Goal: Register for event/course

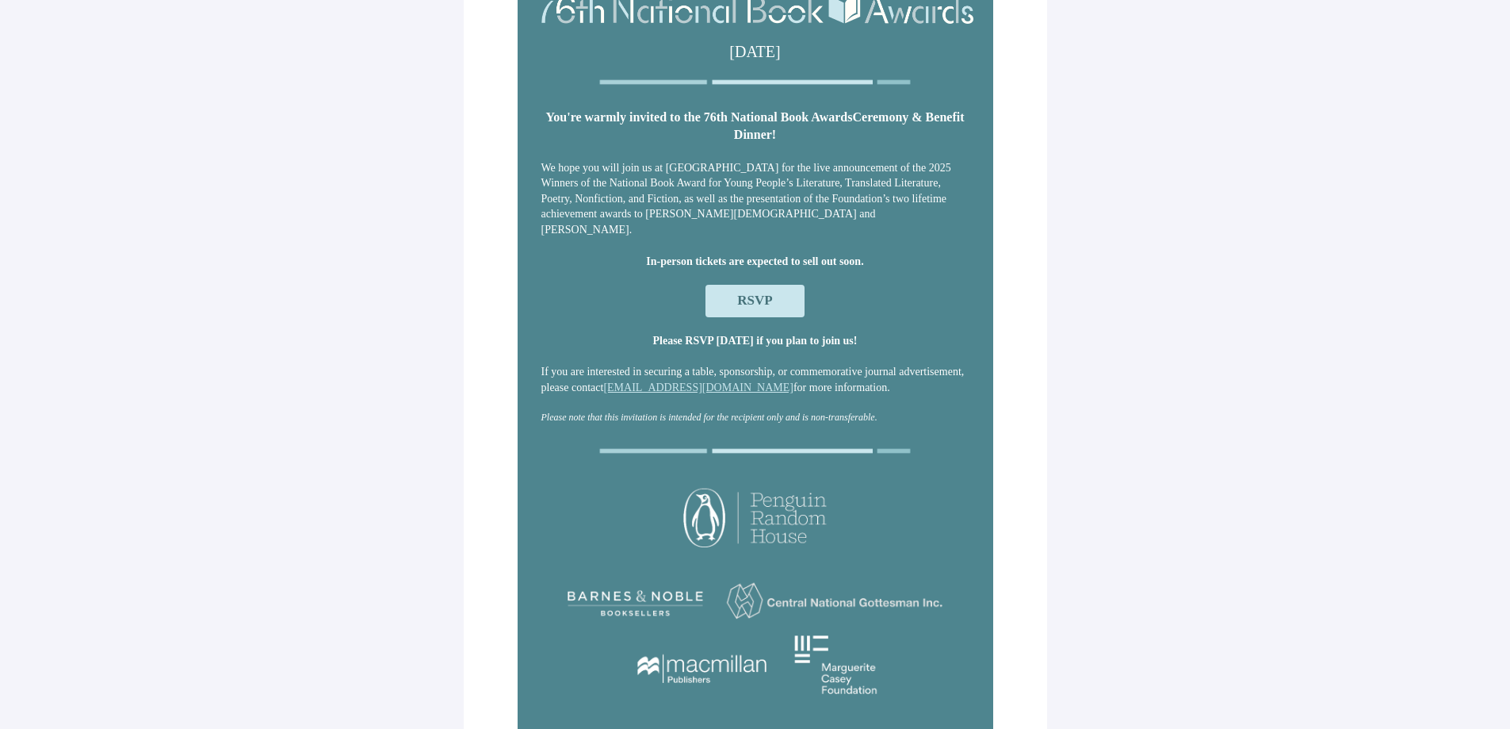
scroll to position [79, 0]
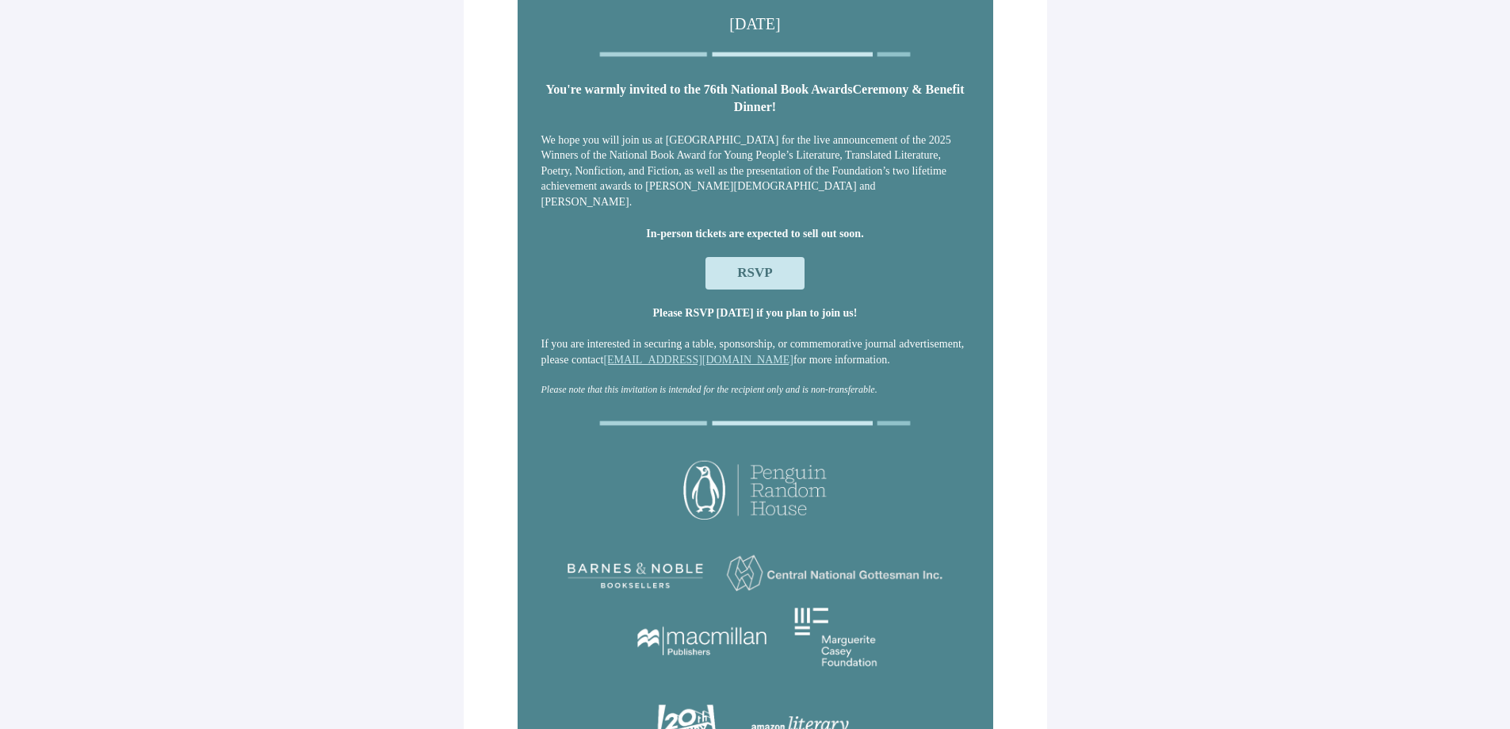
click at [726, 274] on span "RSVP" at bounding box center [755, 273] width 98 height 32
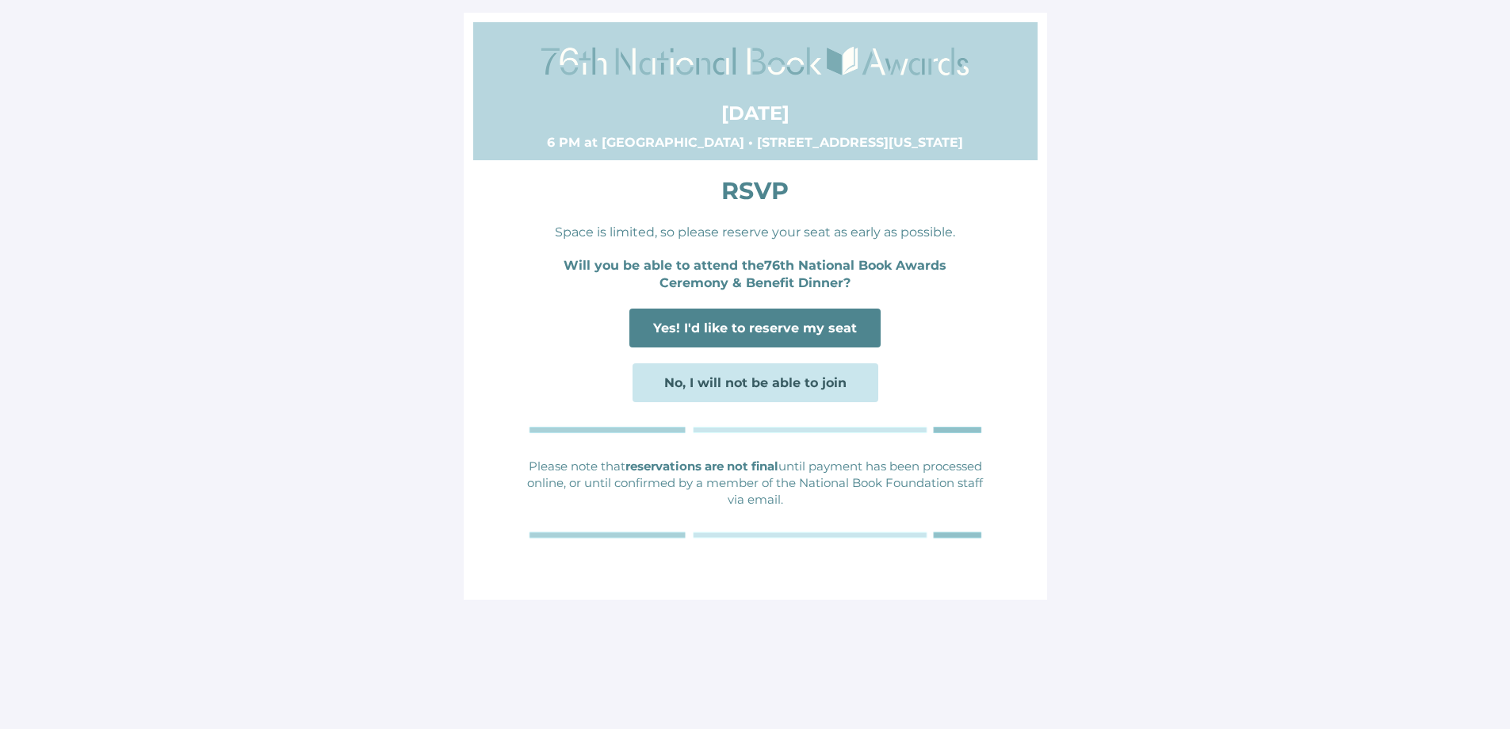
scroll to position [0, 0]
click at [729, 320] on span "Yes! I'd like to reserve my seat" at bounding box center [755, 327] width 204 height 15
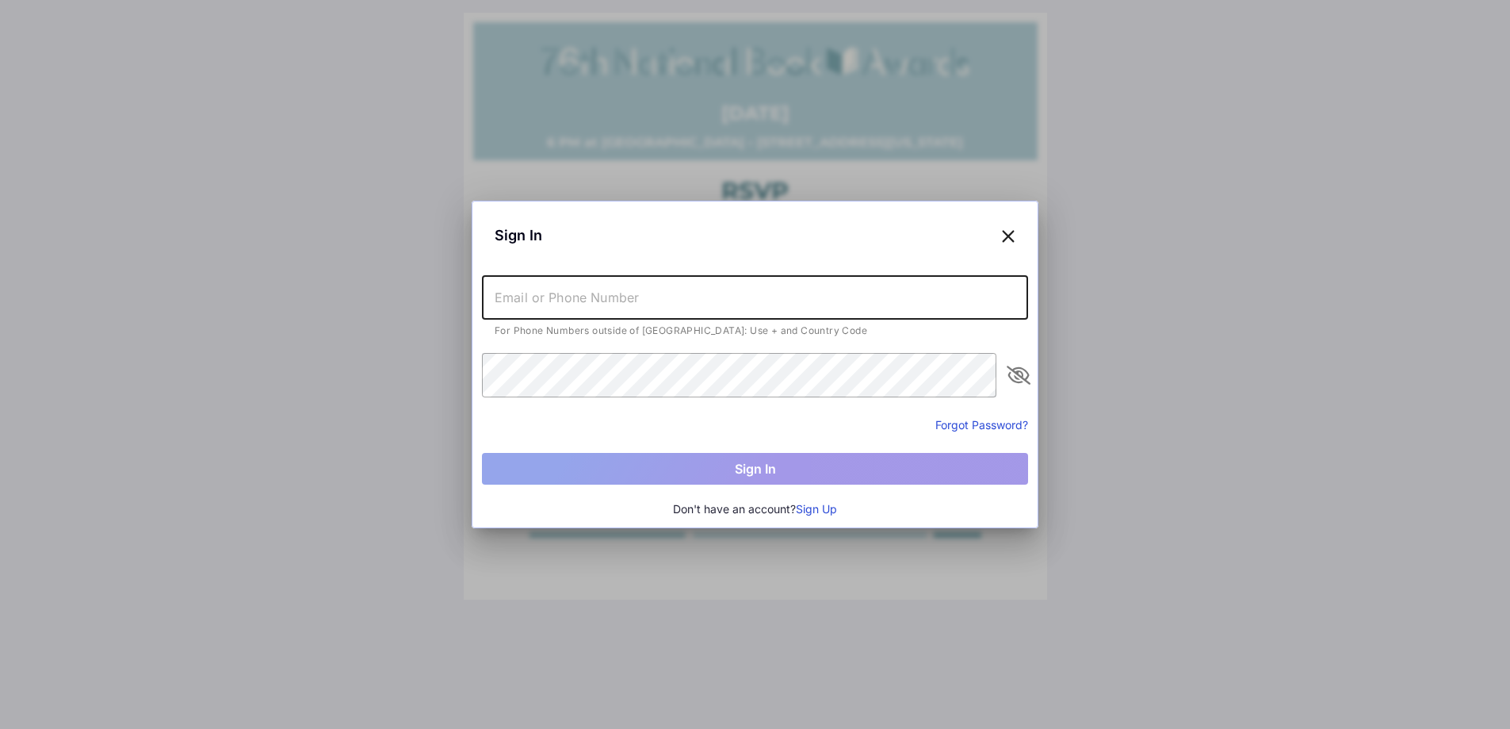
click at [558, 297] on input "text" at bounding box center [755, 297] width 546 height 44
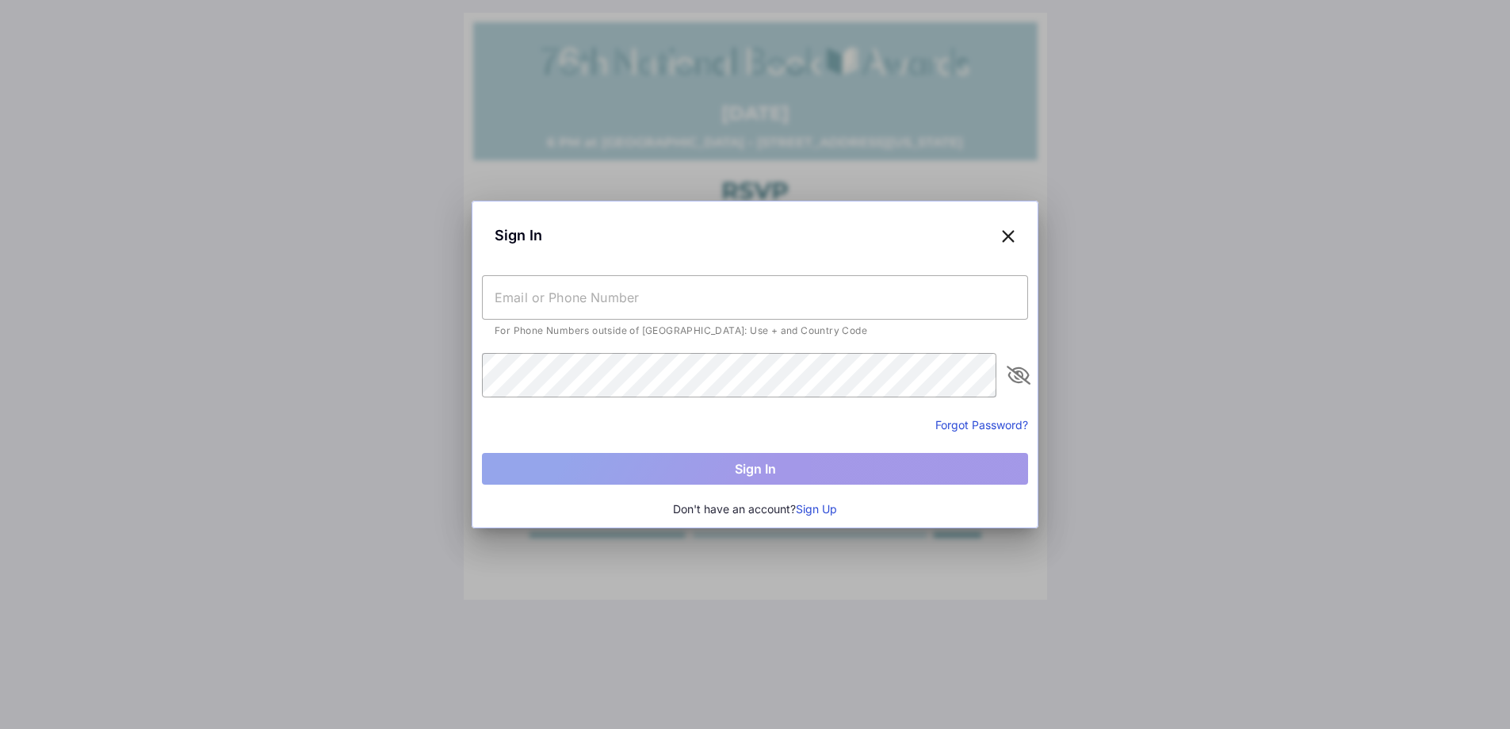
click at [408, 350] on div at bounding box center [755, 364] width 1510 height 729
click at [1007, 232] on icon at bounding box center [1008, 235] width 14 height 23
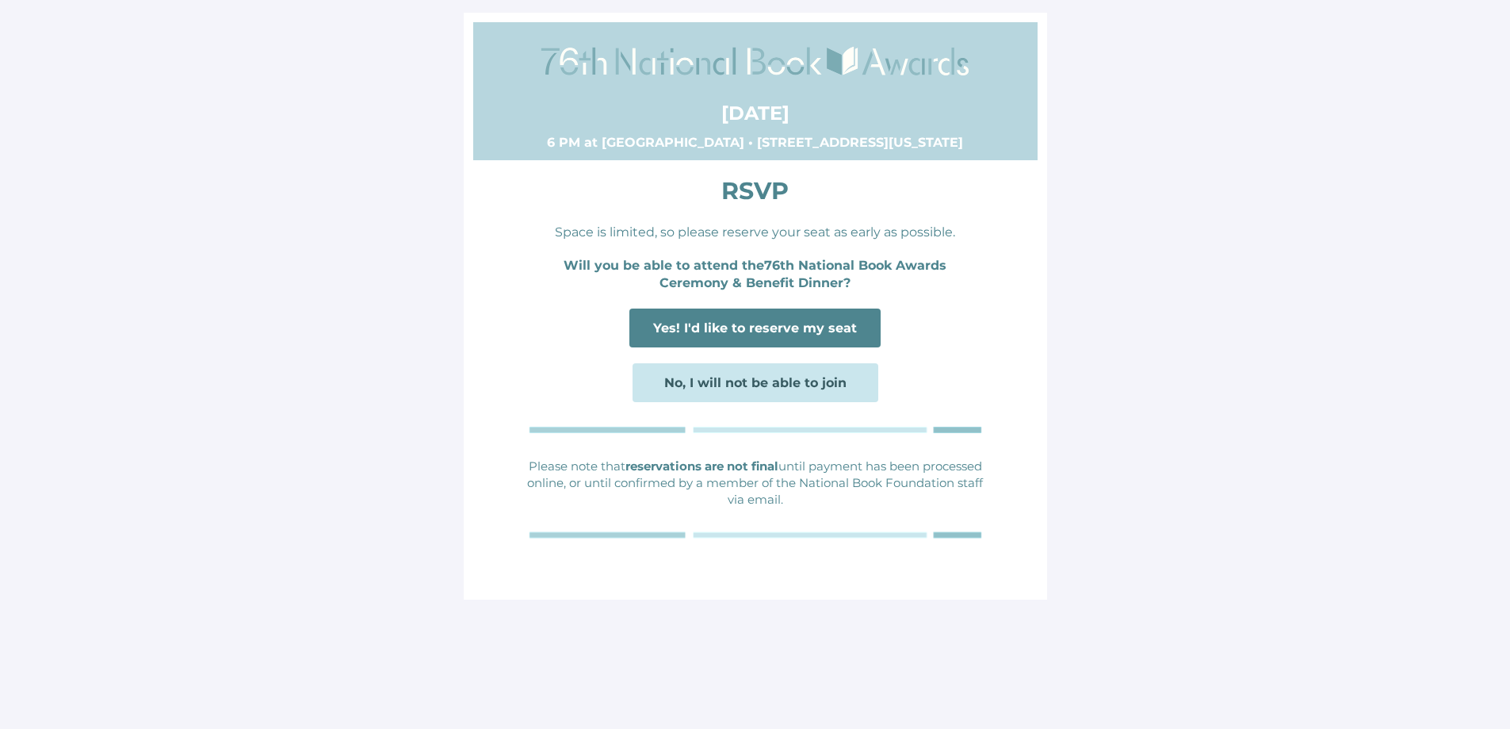
click at [840, 323] on span "Yes! I'd like to reserve my seat" at bounding box center [755, 327] width 204 height 15
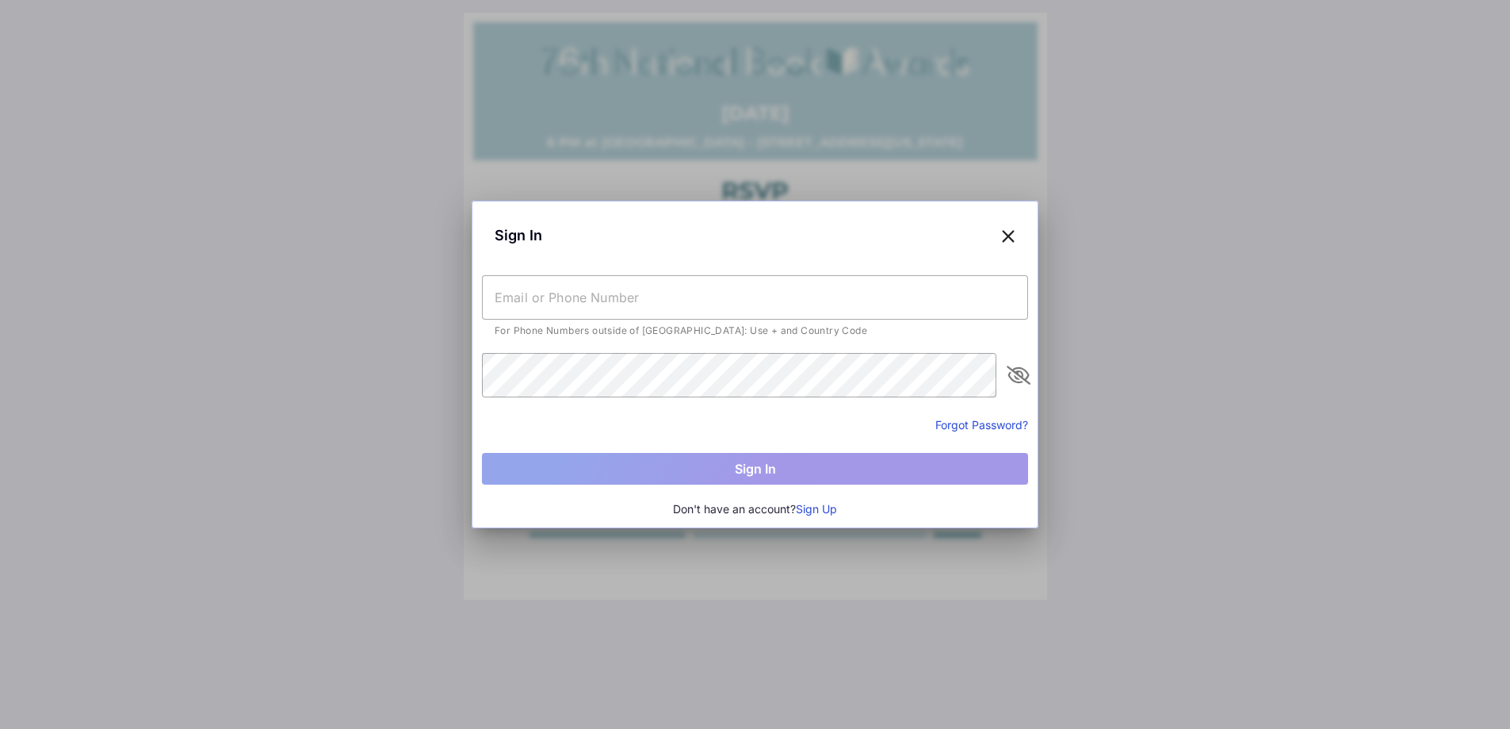
click at [743, 308] on input "text" at bounding box center [755, 297] width 546 height 44
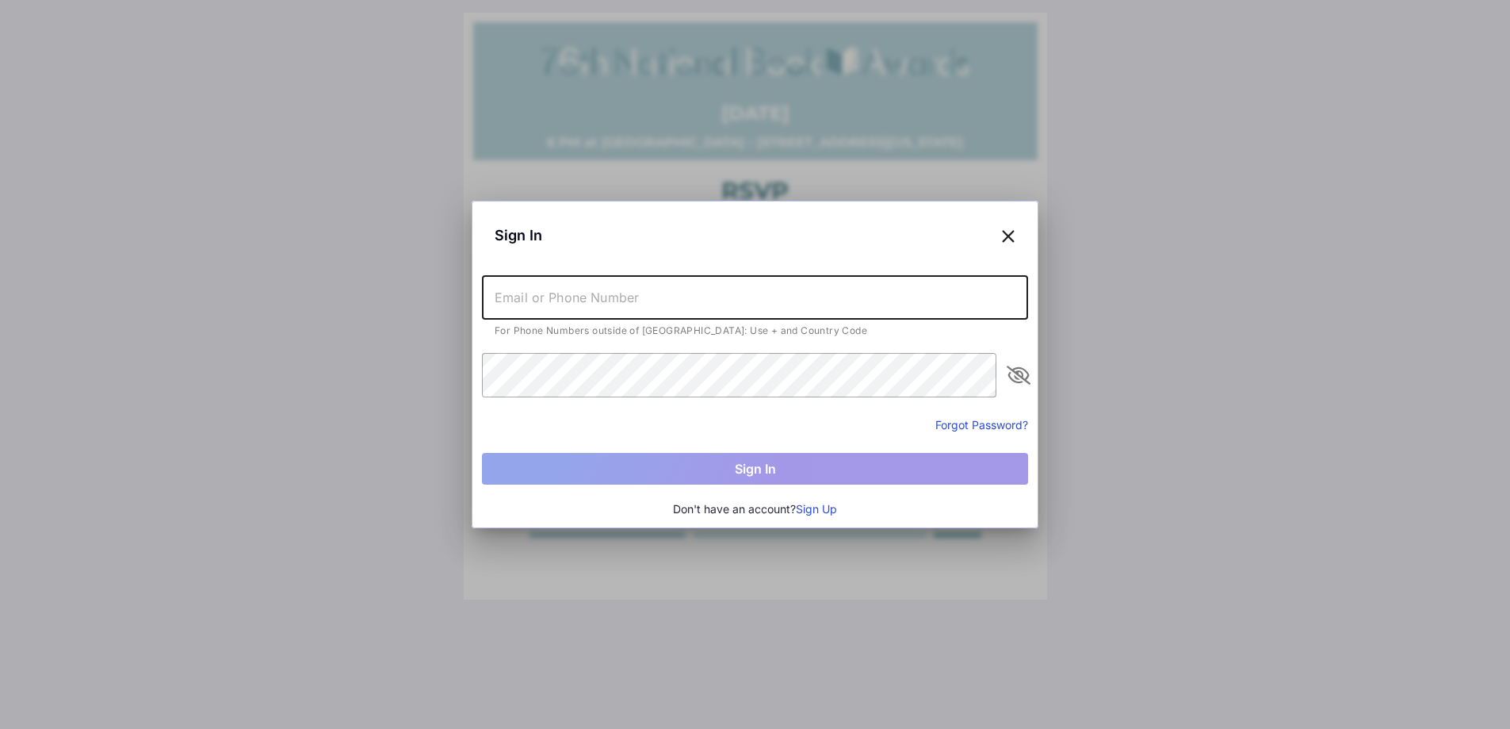
type input "[EMAIL_ADDRESS][DOMAIN_NAME]"
click at [532, 297] on input "[EMAIL_ADDRESS][DOMAIN_NAME]" at bounding box center [755, 297] width 546 height 44
click at [811, 510] on button "Sign Up" at bounding box center [816, 508] width 41 height 17
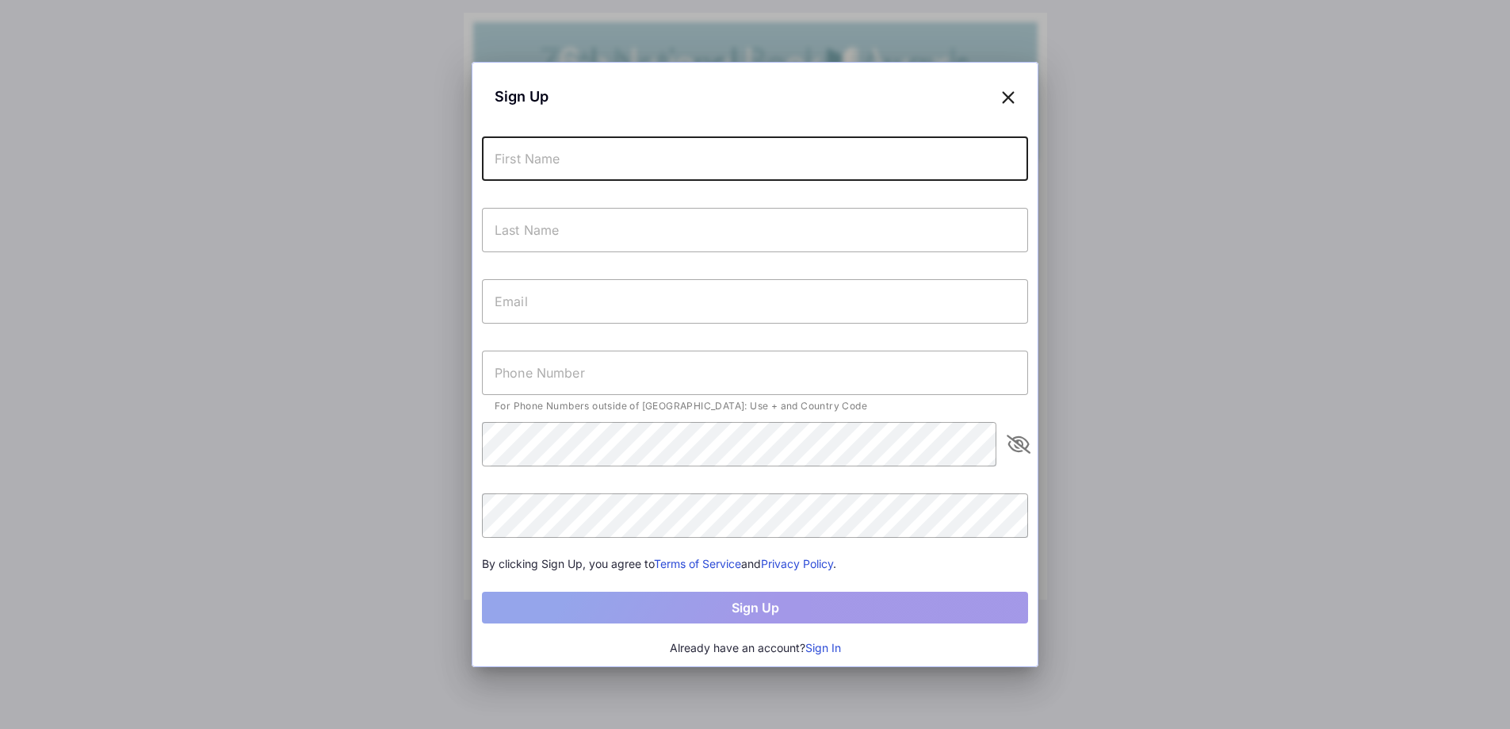
click at [707, 166] on input "text" at bounding box center [755, 158] width 546 height 44
type input "[PERSON_NAME]"
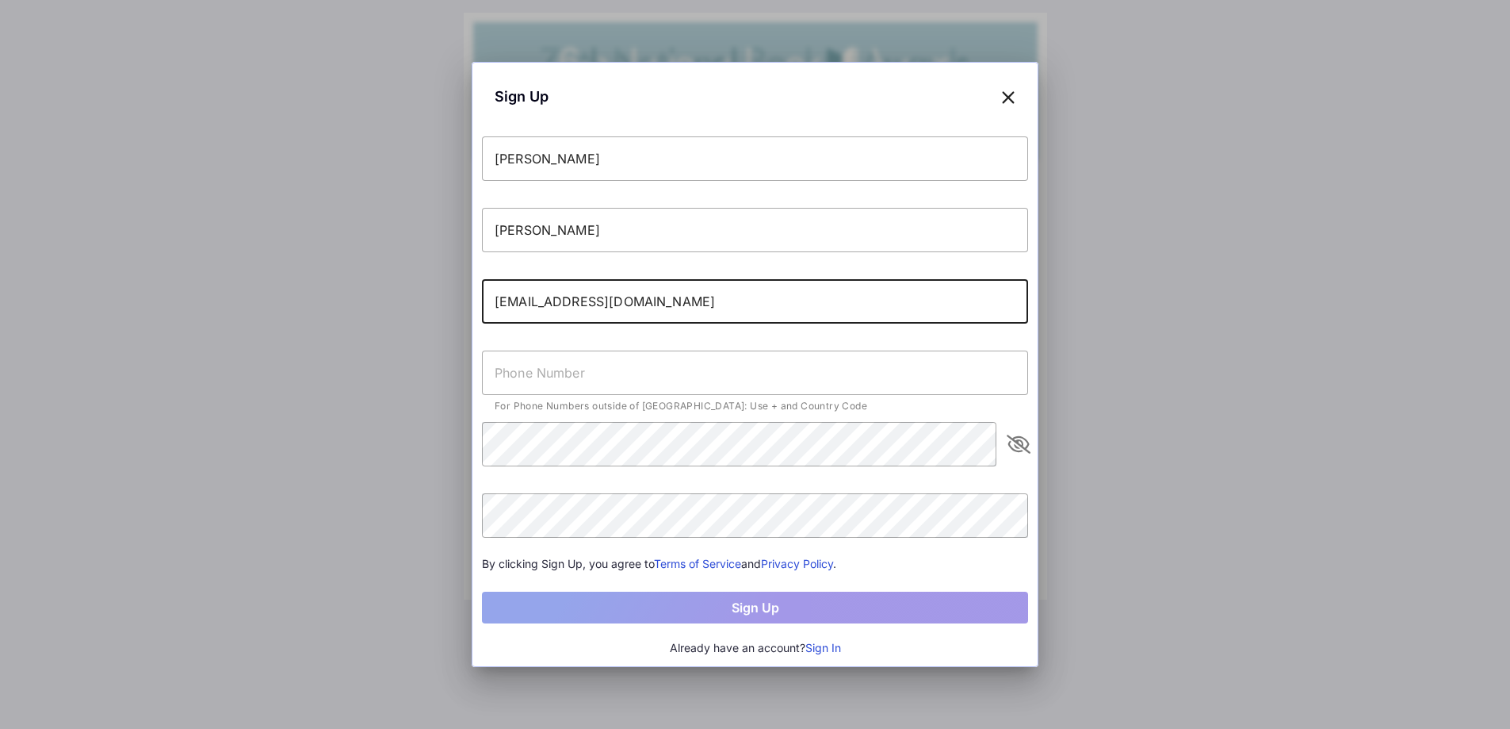
click at [661, 292] on input "[EMAIL_ADDRESS][DOMAIN_NAME]" at bounding box center [755, 301] width 546 height 44
drag, startPoint x: 535, startPoint y: 300, endPoint x: 377, endPoint y: 288, distance: 158.3
click at [378, 288] on div "Sign Up [PERSON_NAME] [EMAIL_ADDRESS][DOMAIN_NAME] For Phone Numbers outside of…" at bounding box center [755, 364] width 1510 height 729
type input "[EMAIL_ADDRESS][DOMAIN_NAME]"
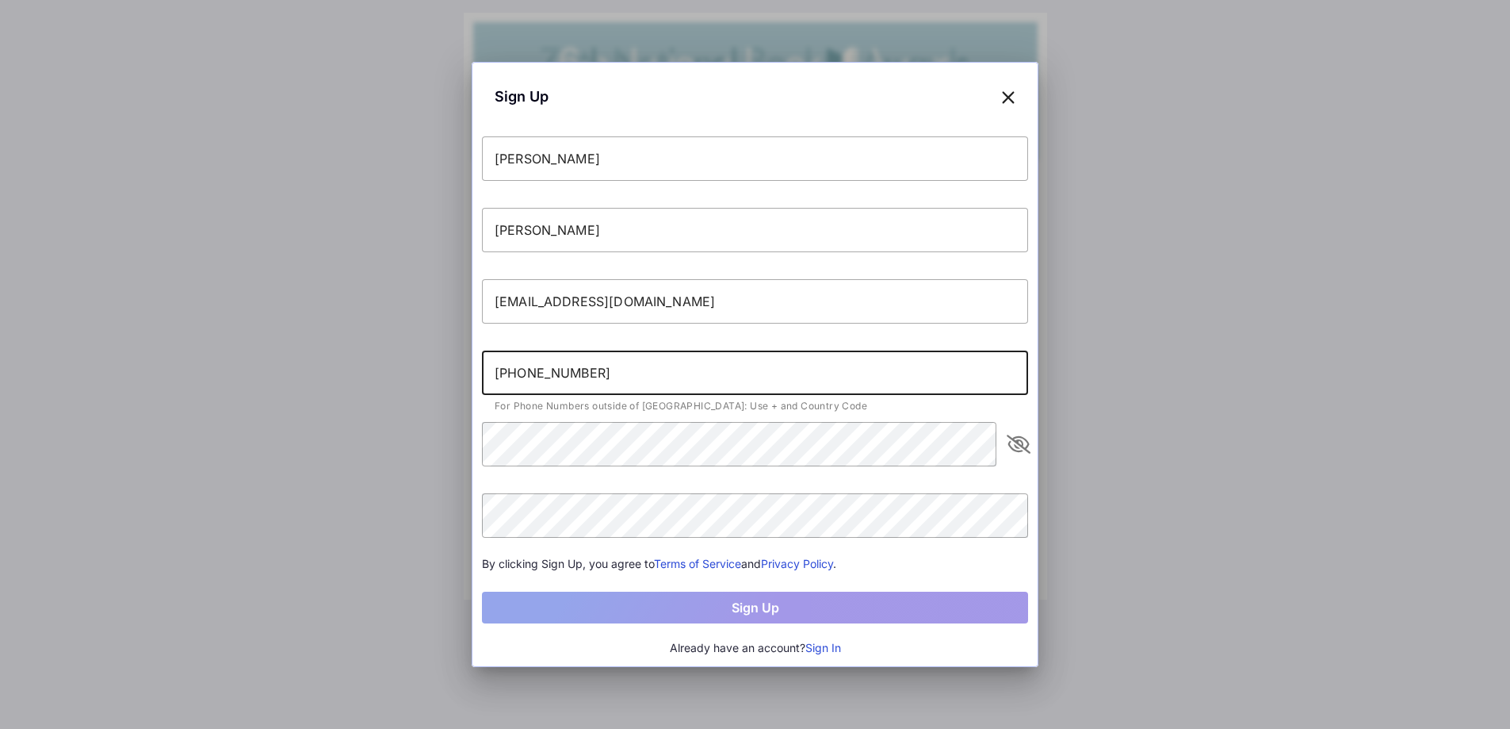
type input "[PHONE_NUMBER]"
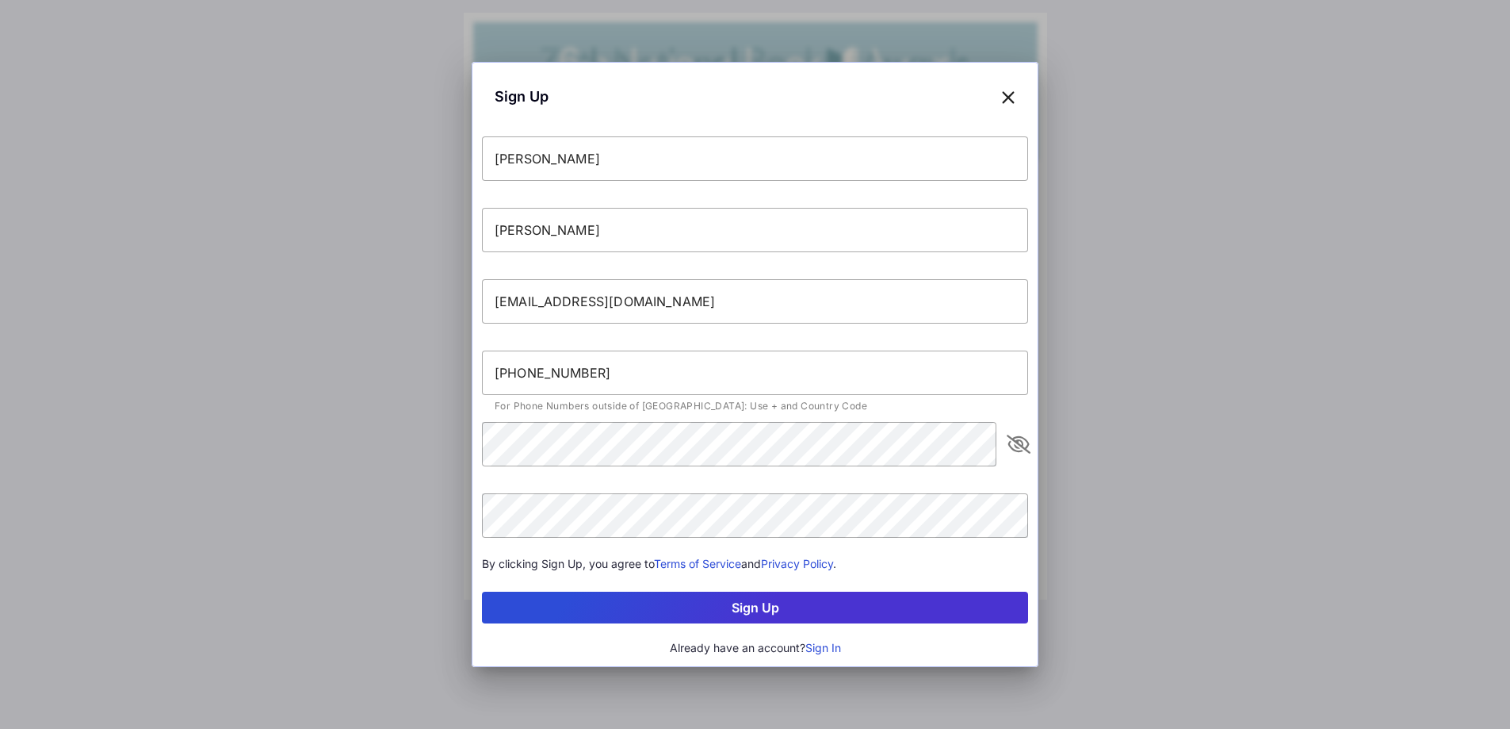
click at [832, 603] on button "Sign Up" at bounding box center [755, 607] width 546 height 32
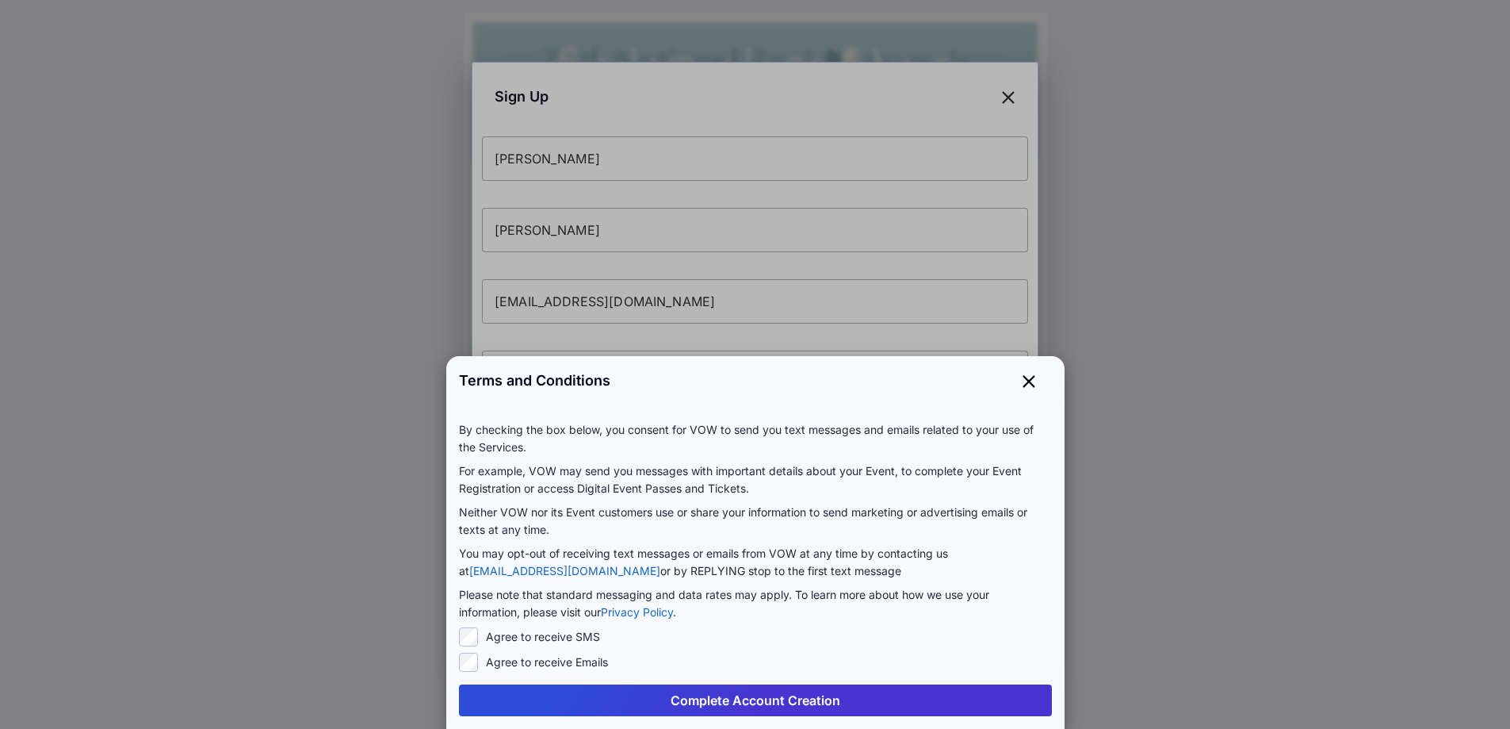
click at [761, 703] on button "Complete Account Creation" at bounding box center [755, 700] width 593 height 32
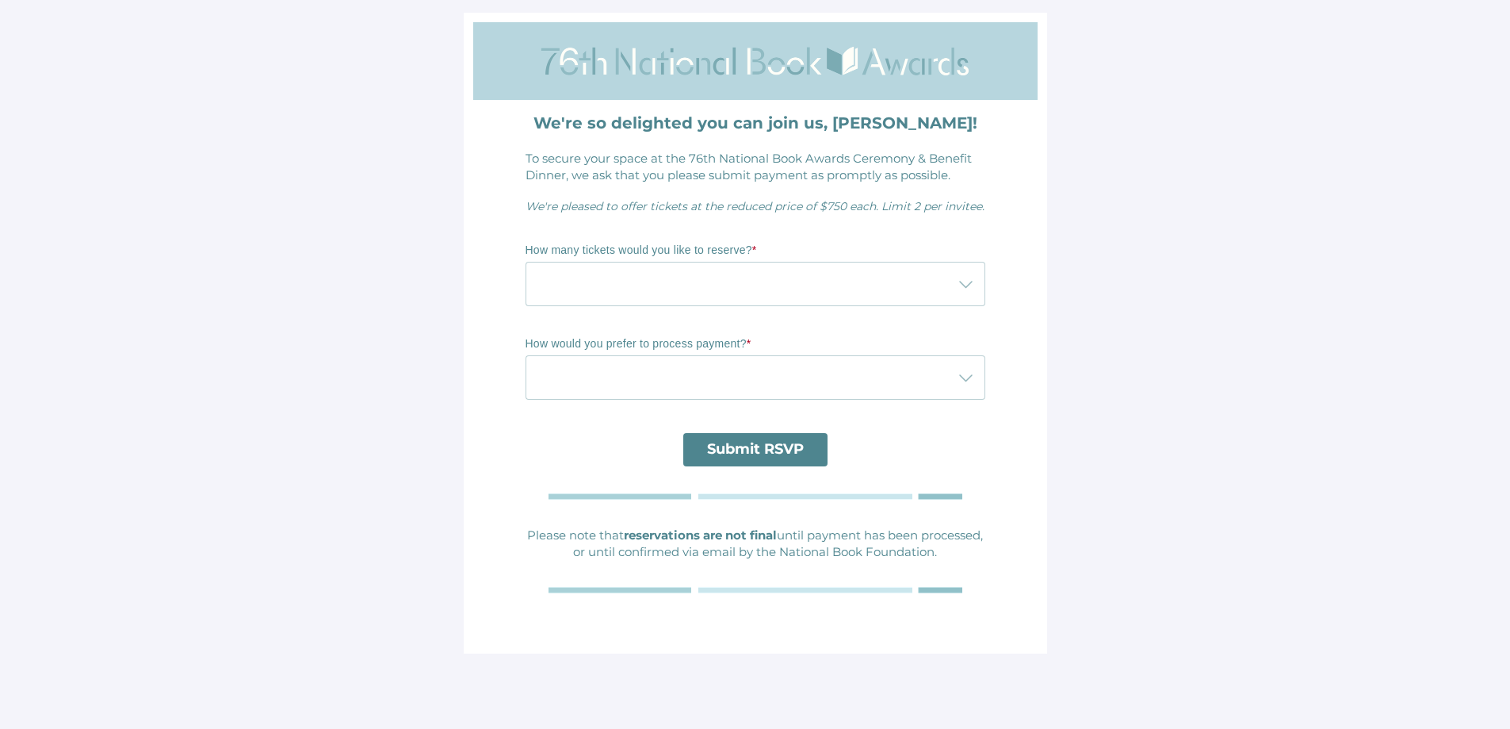
click at [943, 277] on div at bounding box center [740, 284] width 428 height 44
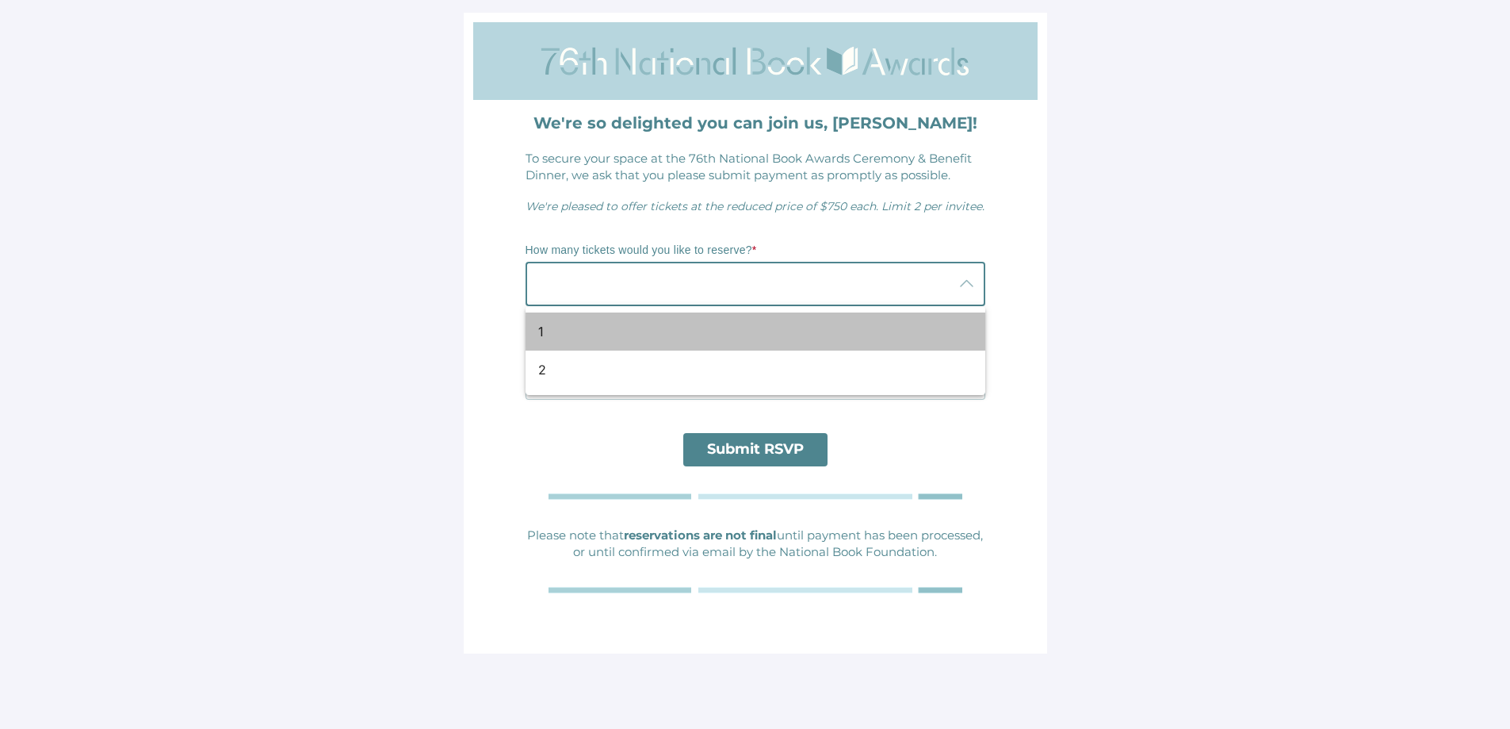
click at [809, 335] on div "1" at bounding box center [749, 331] width 422 height 19
type input "1"
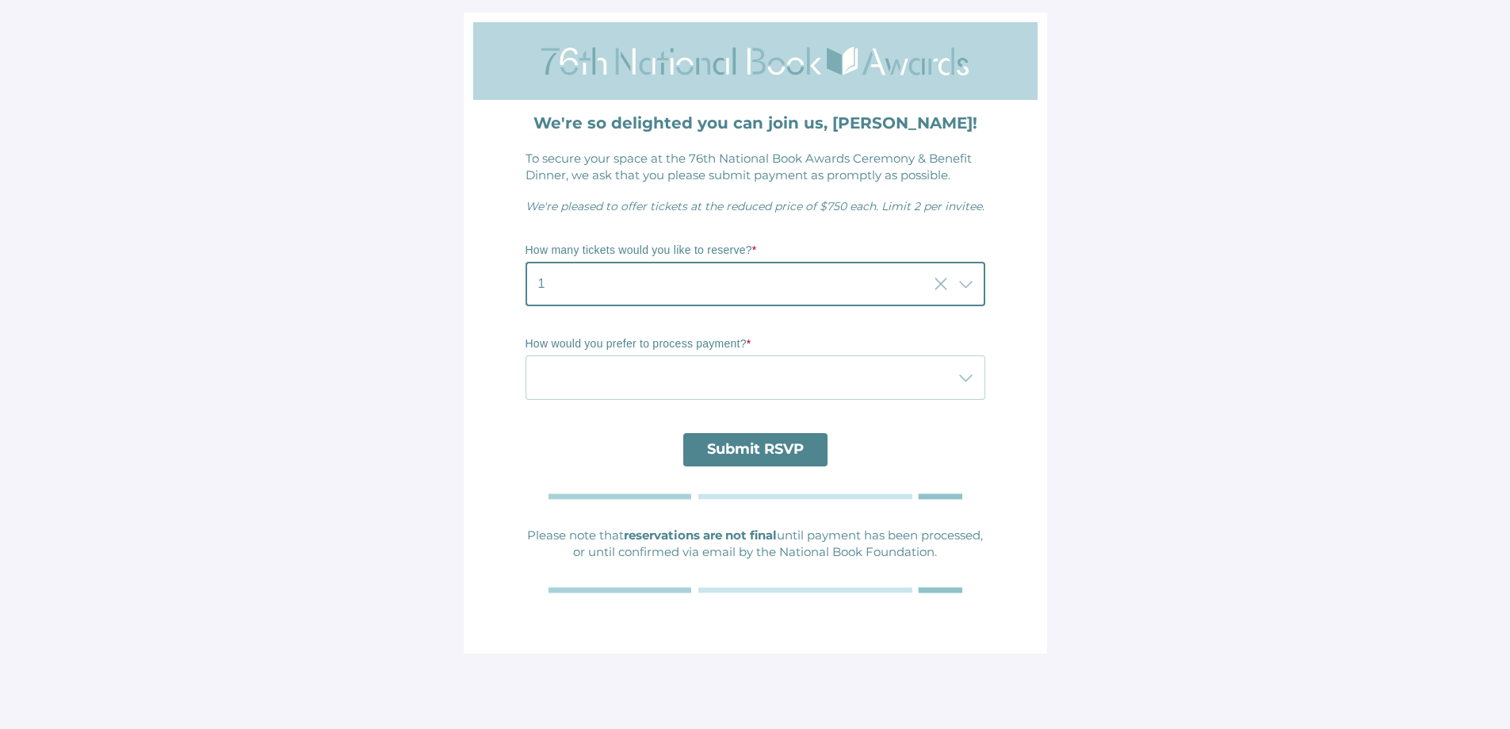
click at [844, 376] on div at bounding box center [740, 377] width 428 height 44
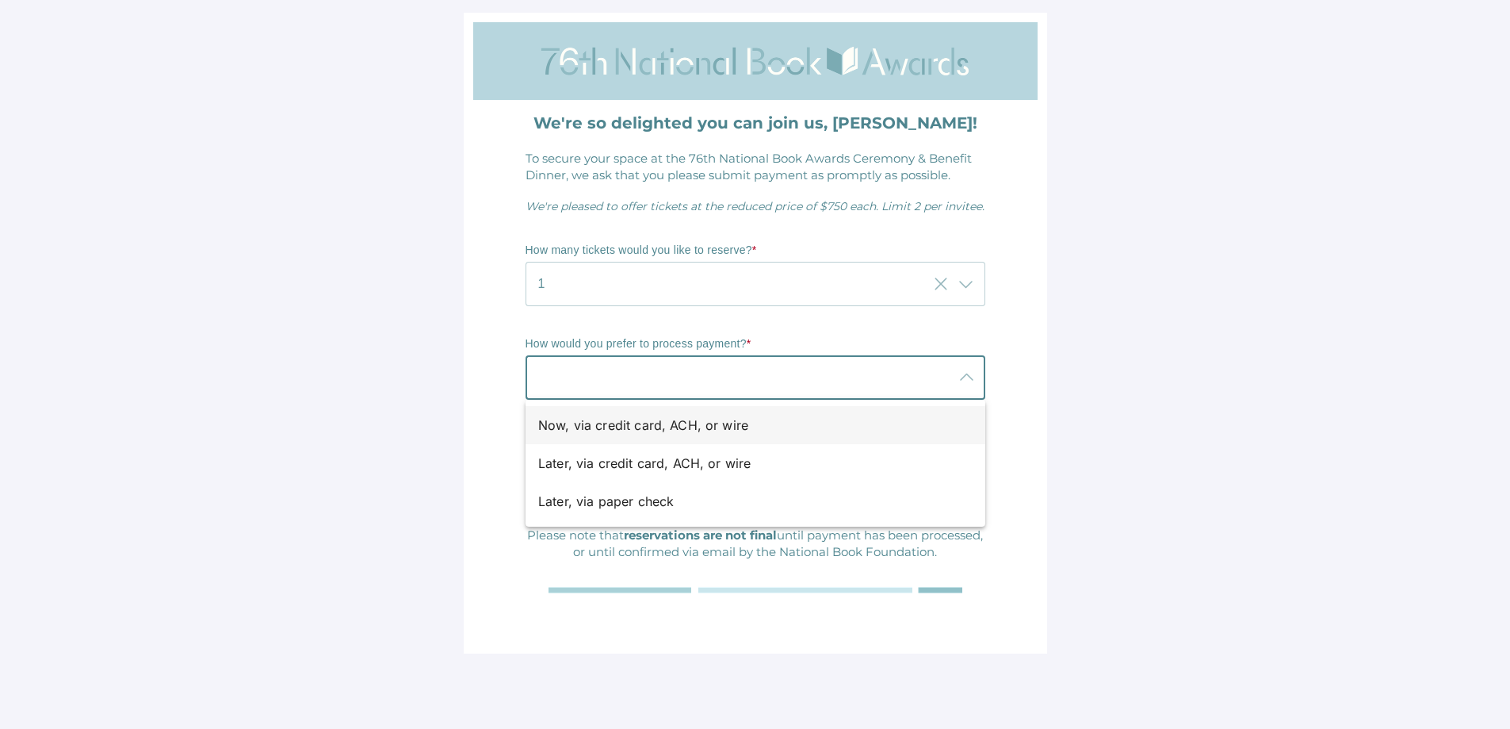
click at [760, 425] on div "Now, via credit card, ACH, or wire" at bounding box center [749, 424] width 422 height 19
type input "Now, via credit card, ACH, or wire"
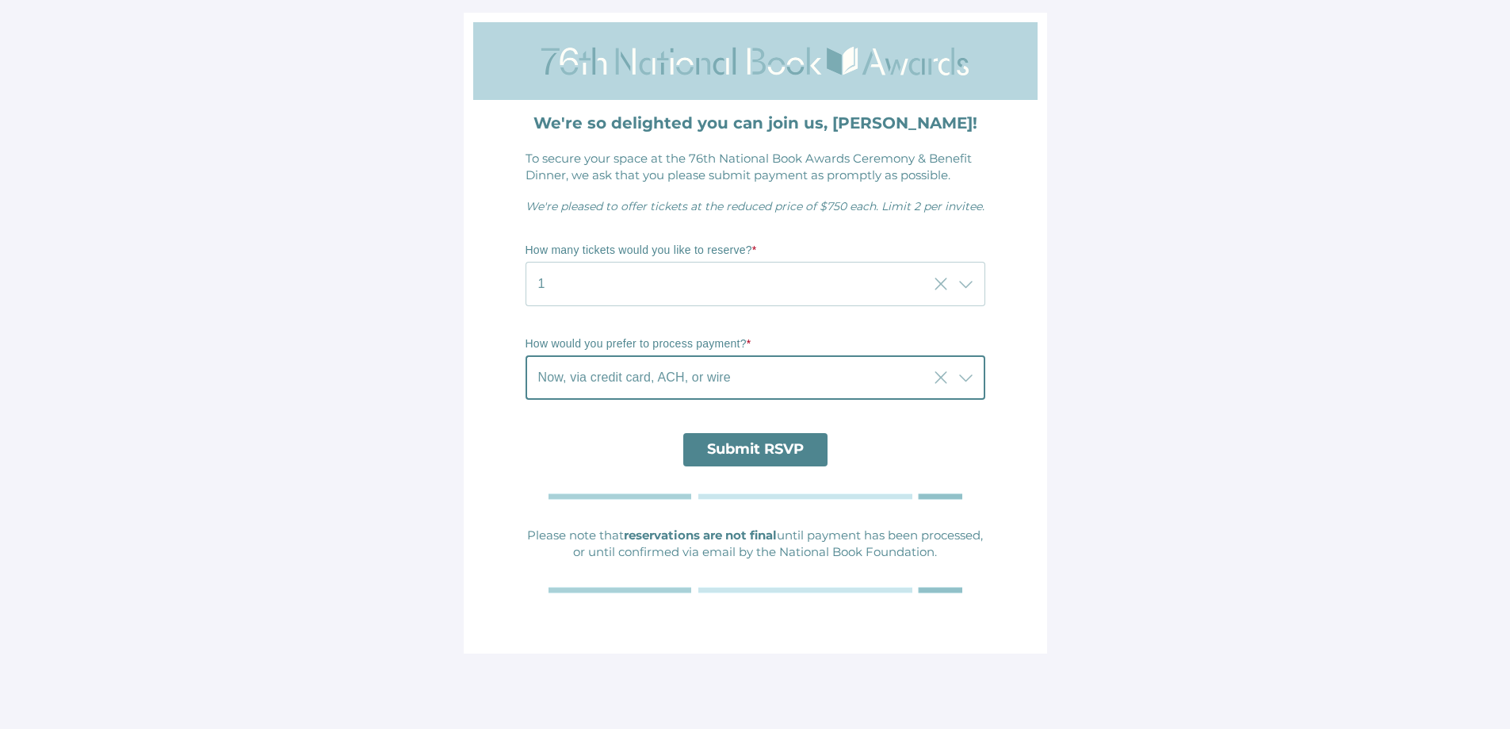
click at [765, 458] on span "Submit RSVP" at bounding box center [755, 449] width 144 height 33
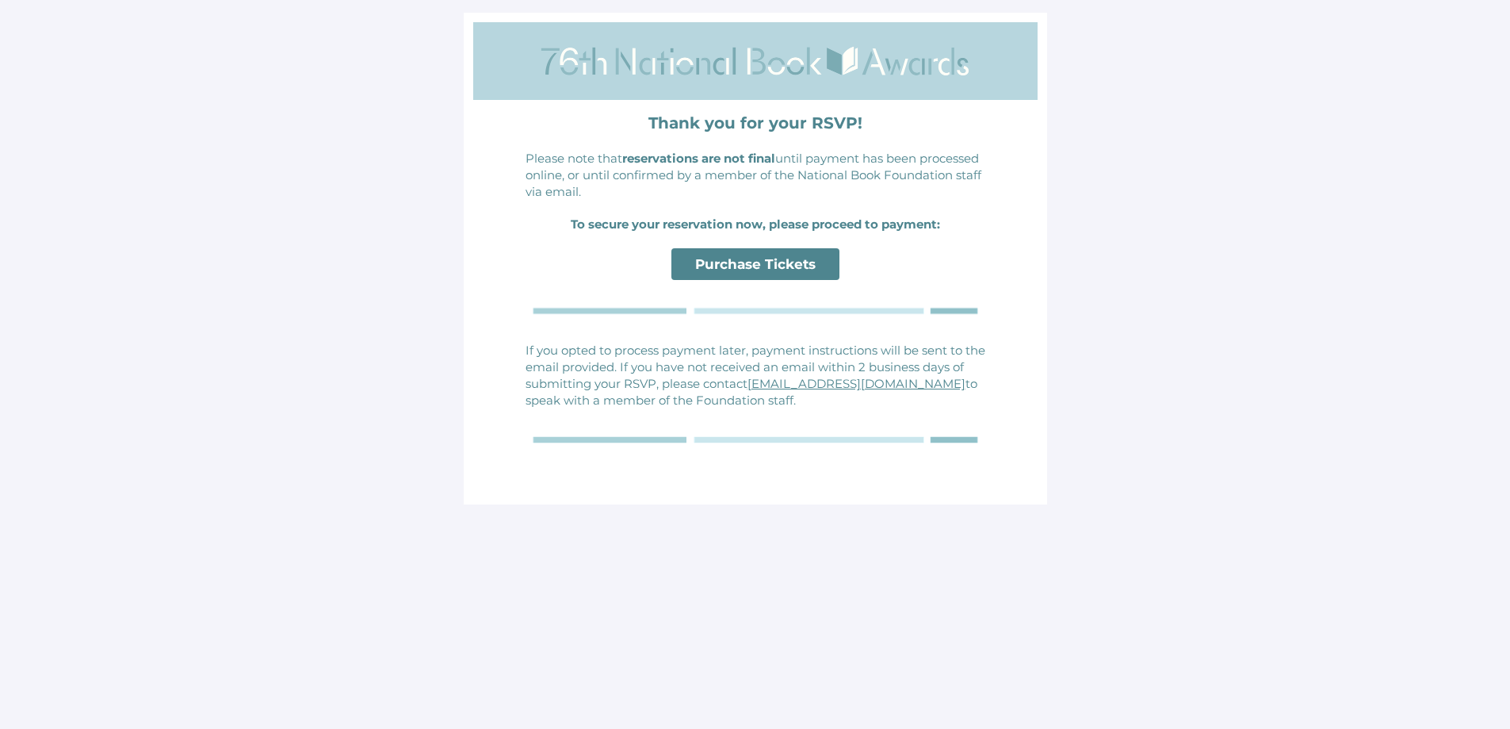
click at [743, 266] on span "Purchase Tickets" at bounding box center [755, 264] width 121 height 16
